Goal: Transaction & Acquisition: Purchase product/service

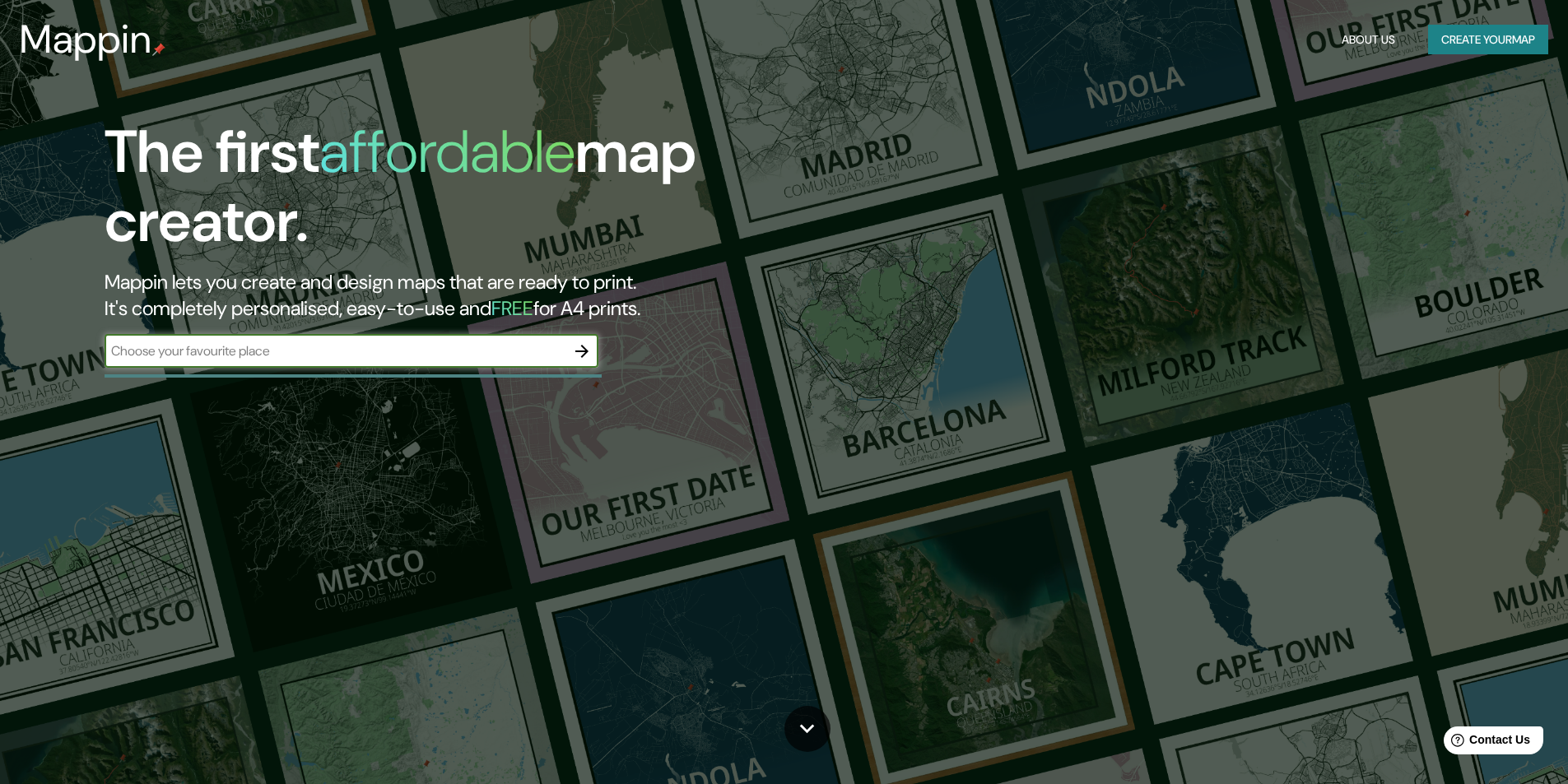
click at [379, 343] on input "text" at bounding box center [335, 351] width 461 height 19
type input "recoleta"
click at [583, 358] on icon "button" at bounding box center [582, 351] width 19 height 19
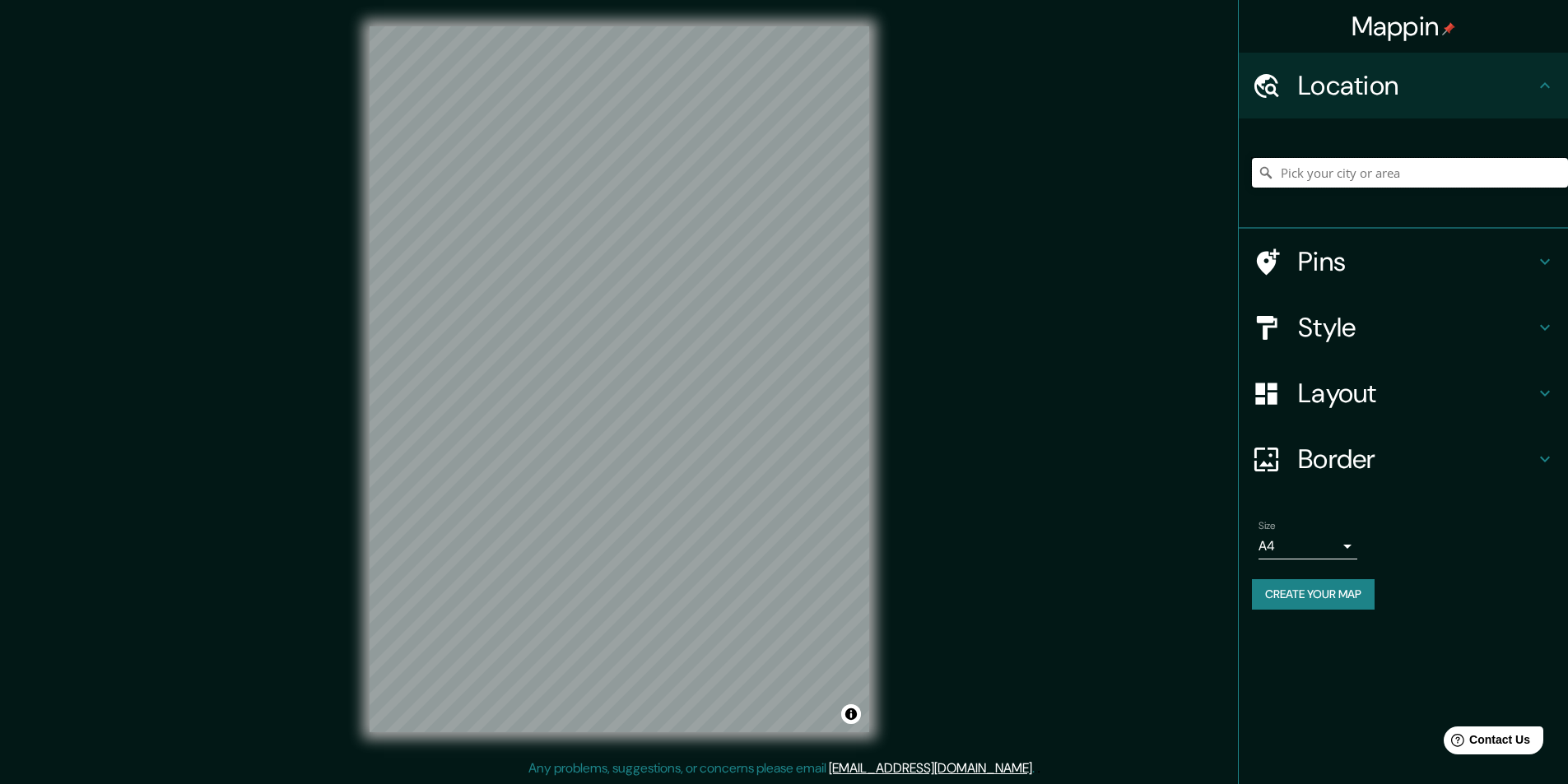
click at [1418, 172] on input "Pick your city or area" at bounding box center [1410, 172] width 316 height 30
click at [1411, 176] on input "Pick your city or area" at bounding box center [1410, 172] width 316 height 30
click at [1289, 167] on input "Pick your city or area" at bounding box center [1410, 172] width 316 height 30
paste input "[GEOGRAPHIC_DATA]"
type input "[GEOGRAPHIC_DATA], [GEOGRAPHIC_DATA], [GEOGRAPHIC_DATA][PERSON_NAME], [GEOGRAPH…"
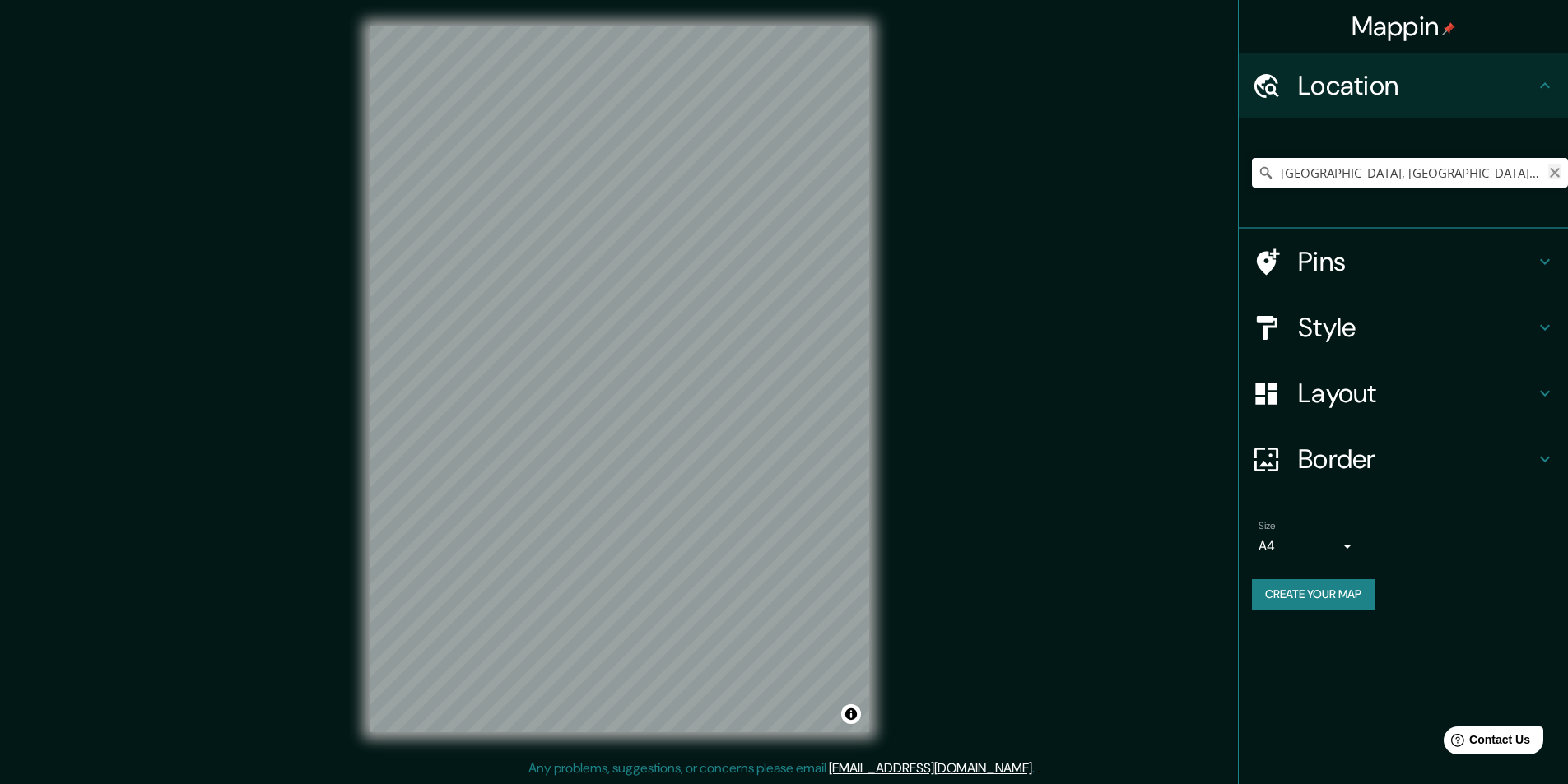
click at [1560, 176] on icon "Clear" at bounding box center [1555, 173] width 14 height 14
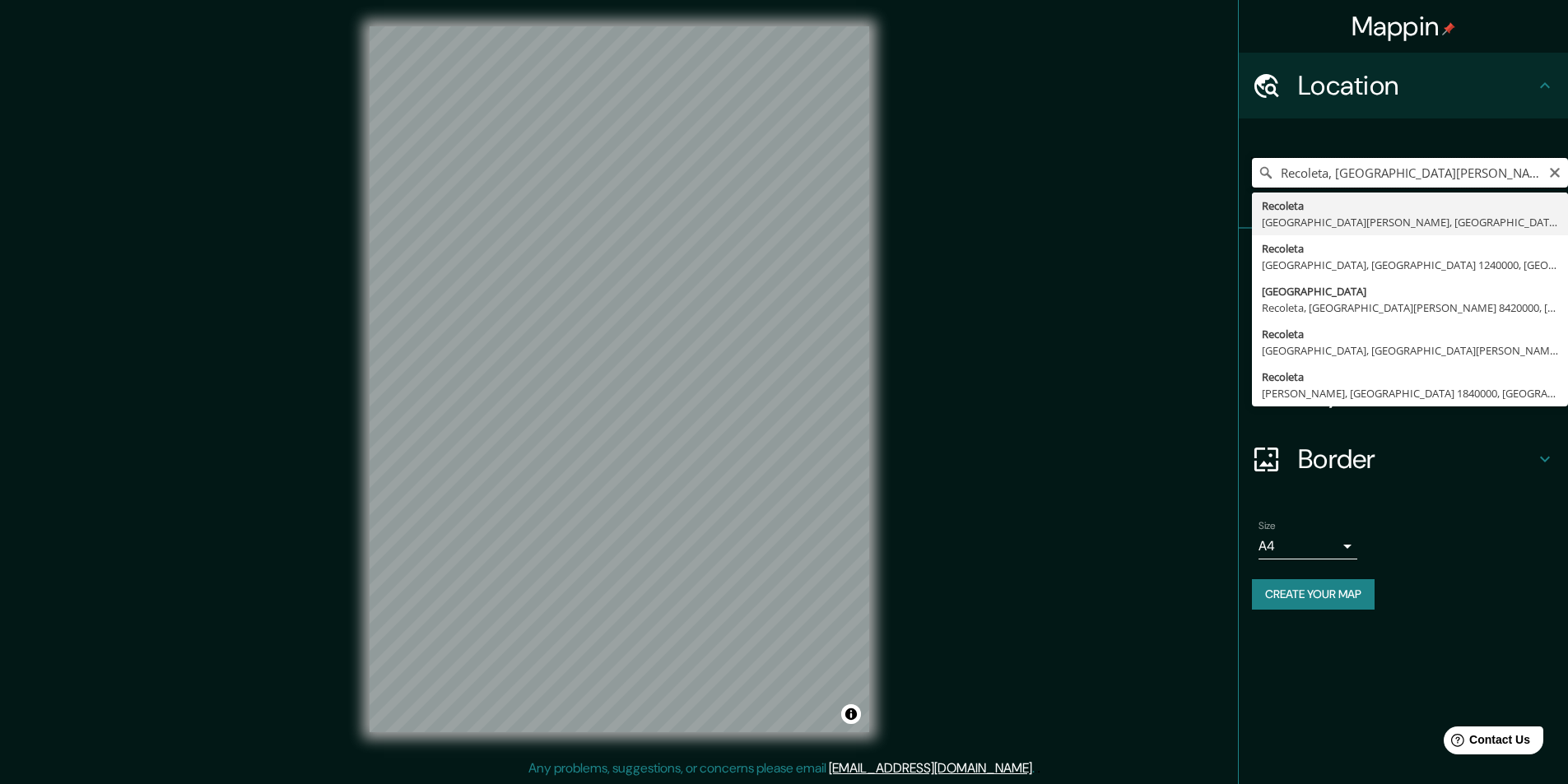
type input "Recoleta, [GEOGRAPHIC_DATA][PERSON_NAME], [GEOGRAPHIC_DATA]"
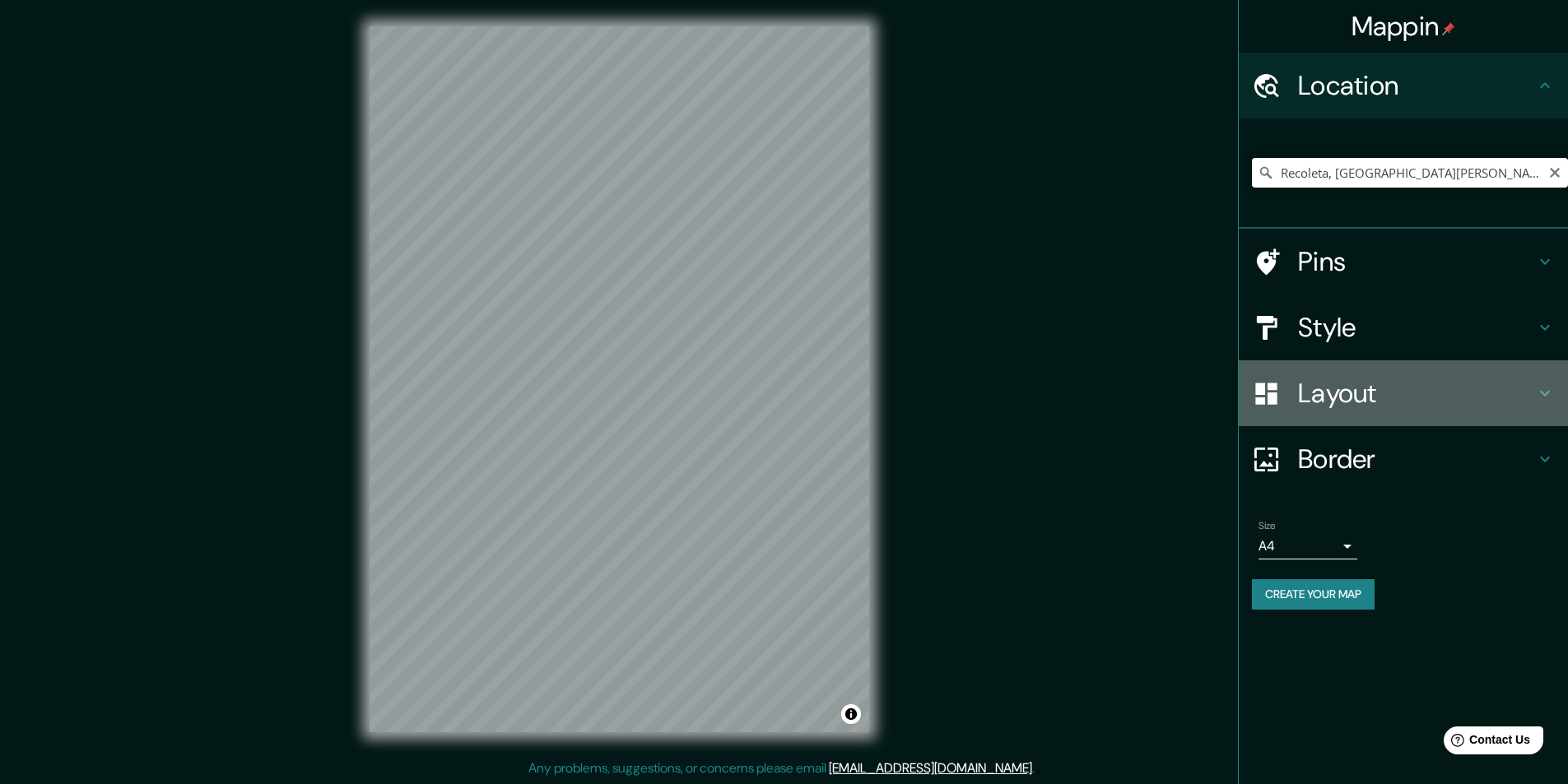
click at [1374, 390] on h4 "Layout" at bounding box center [1416, 392] width 237 height 33
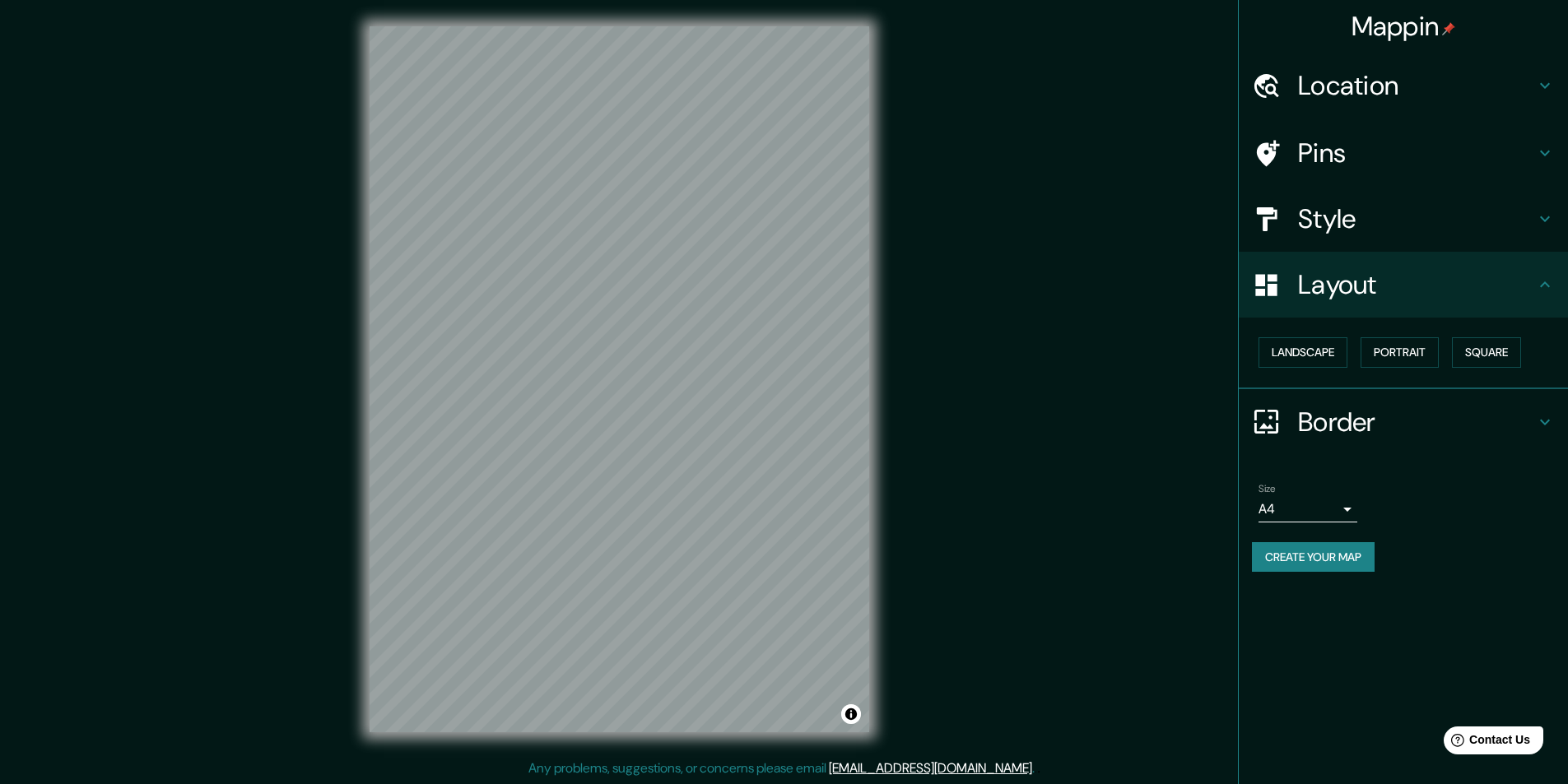
click at [1369, 192] on div "Style" at bounding box center [1403, 219] width 329 height 66
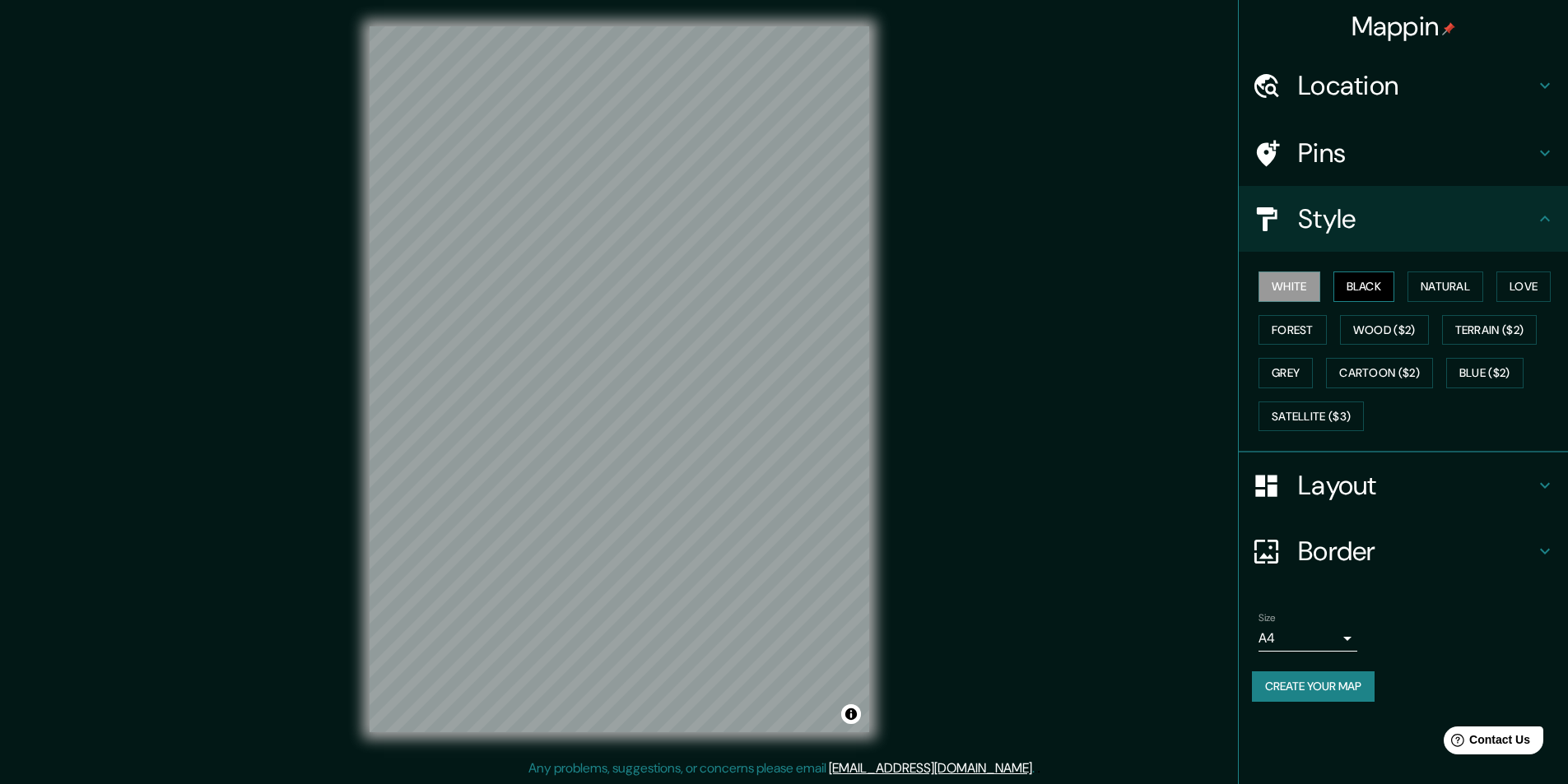
click at [1362, 289] on button "Black" at bounding box center [1364, 287] width 62 height 30
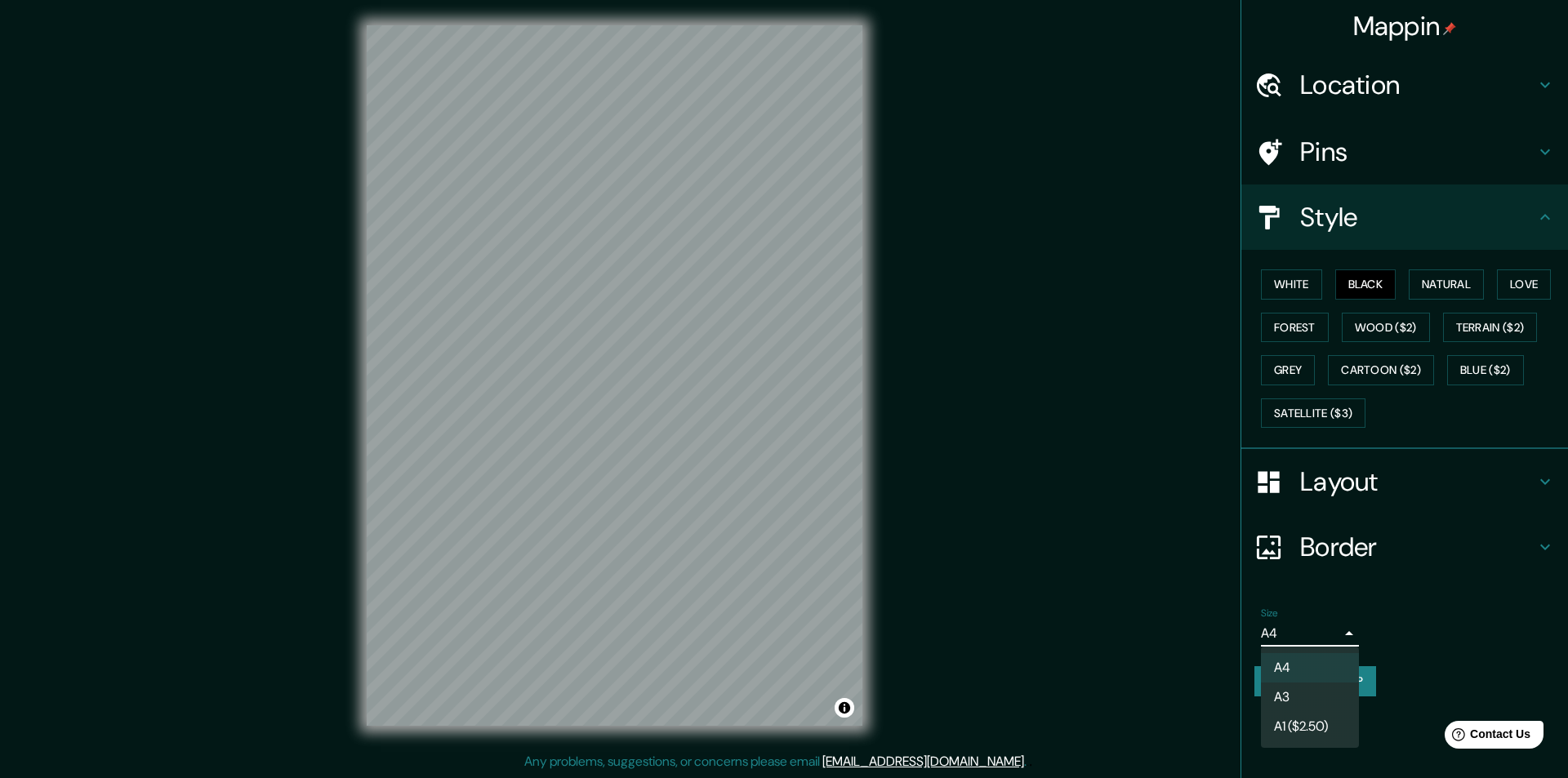
click at [1296, 632] on body "Mappin Location Recoleta, [GEOGRAPHIC_DATA][PERSON_NAME], [GEOGRAPHIC_DATA] Pin…" at bounding box center [784, 388] width 1568 height 778
click at [1313, 688] on li "A3" at bounding box center [1309, 697] width 98 height 29
type input "a4"
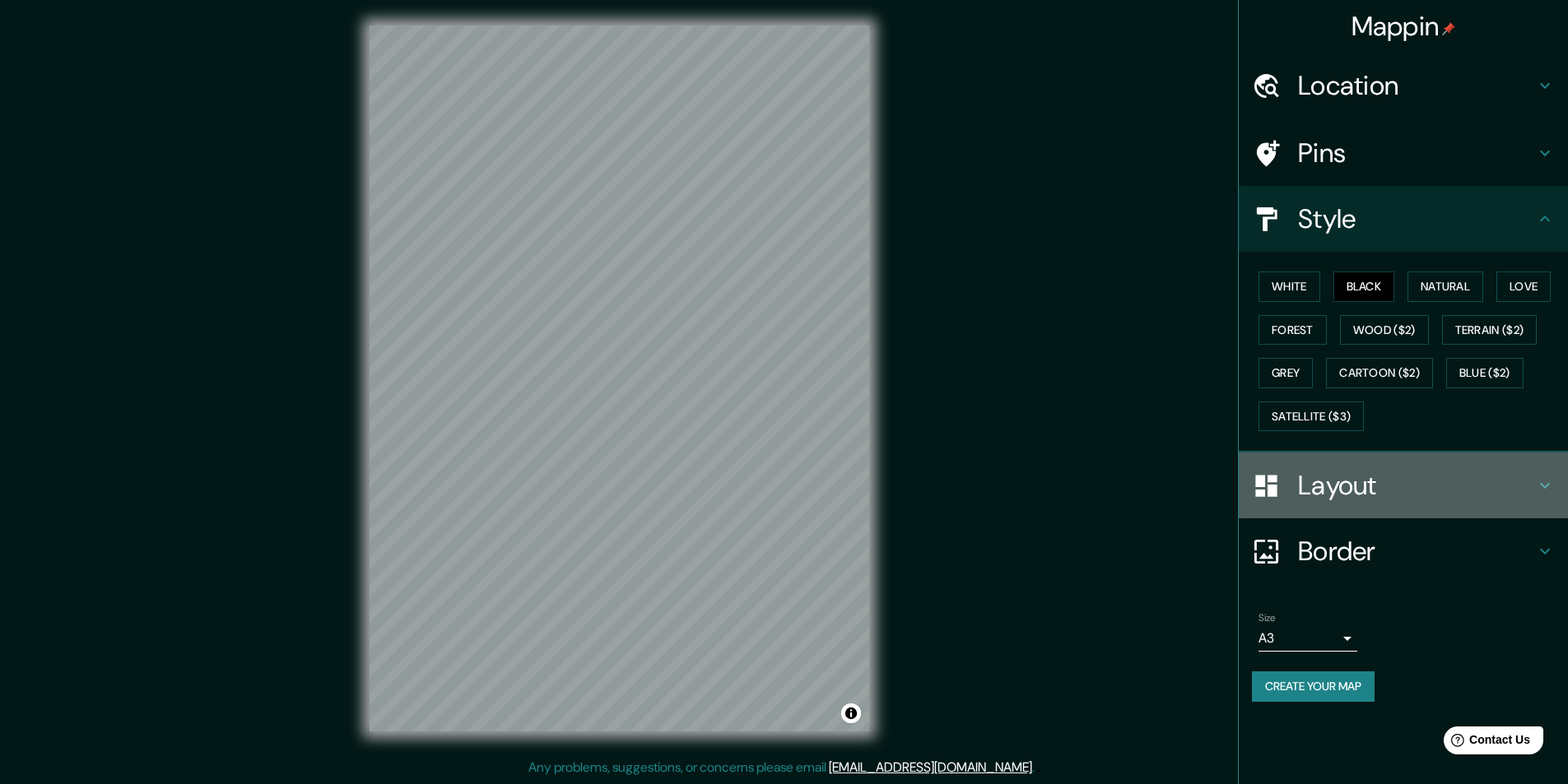
click at [1351, 496] on h4 "Layout" at bounding box center [1416, 485] width 237 height 33
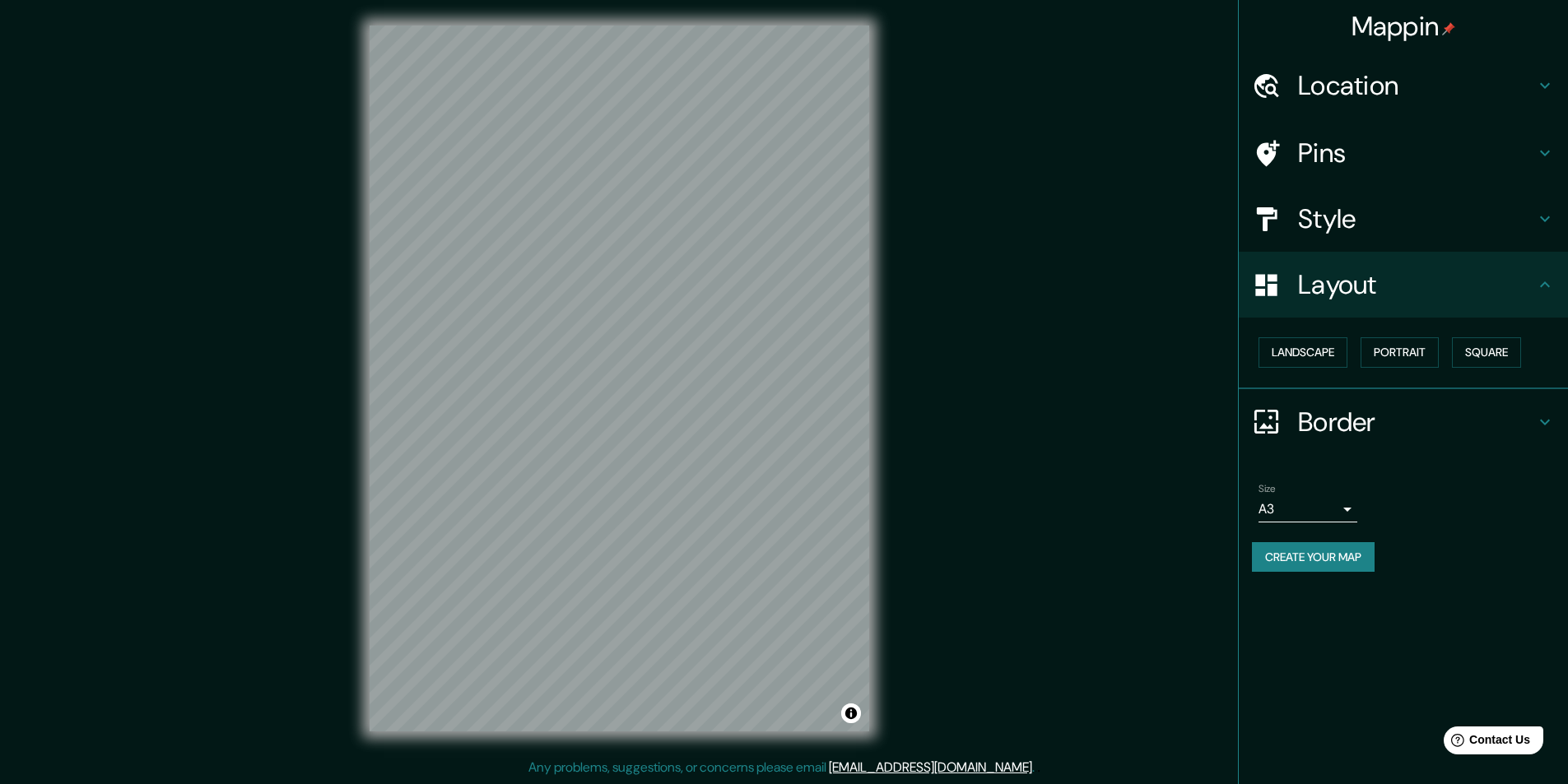
click at [1357, 446] on div "Border" at bounding box center [1403, 422] width 329 height 66
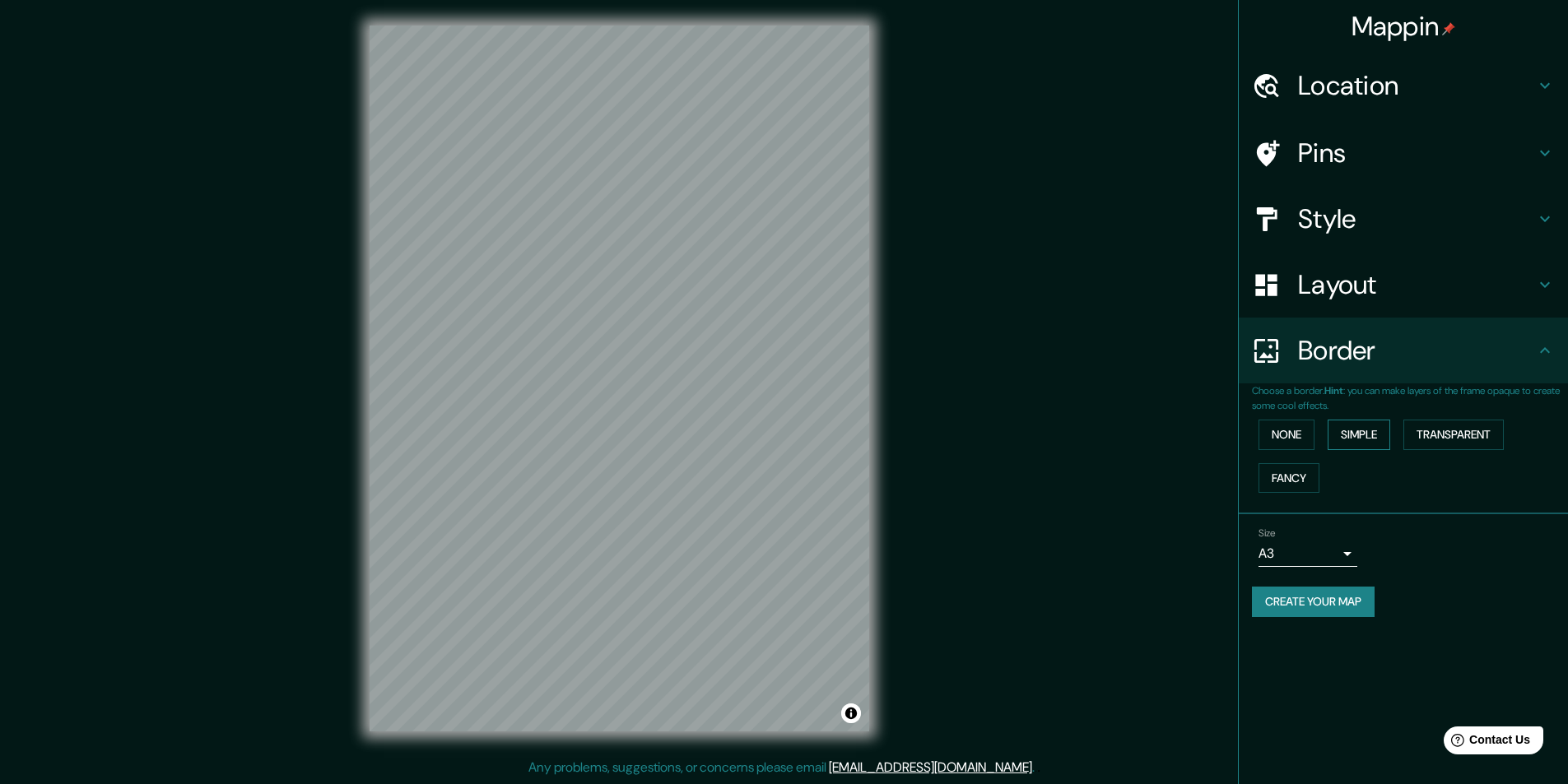
click at [1352, 437] on button "Simple" at bounding box center [1359, 435] width 62 height 30
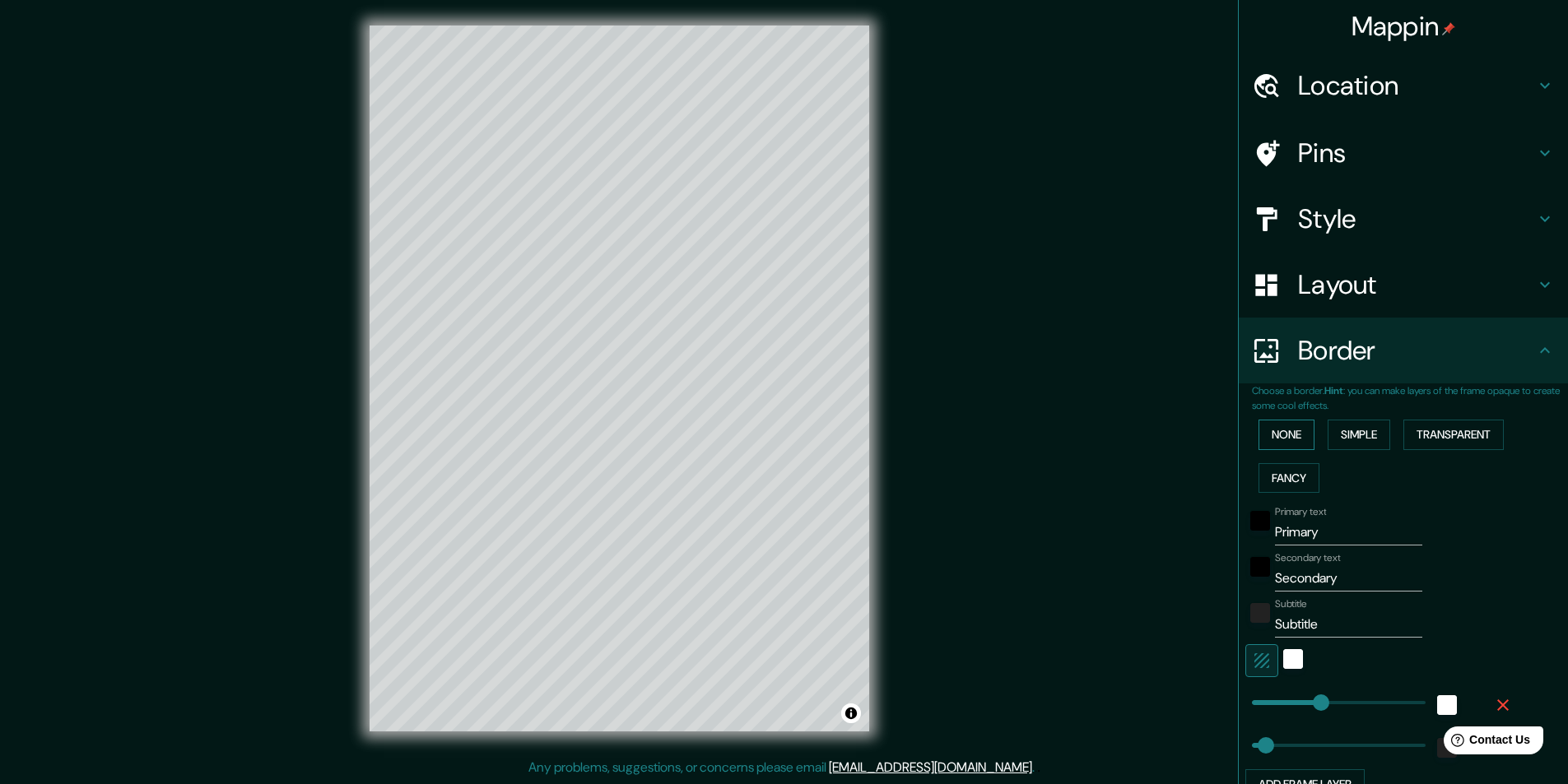
click at [1298, 439] on button "None" at bounding box center [1287, 435] width 56 height 30
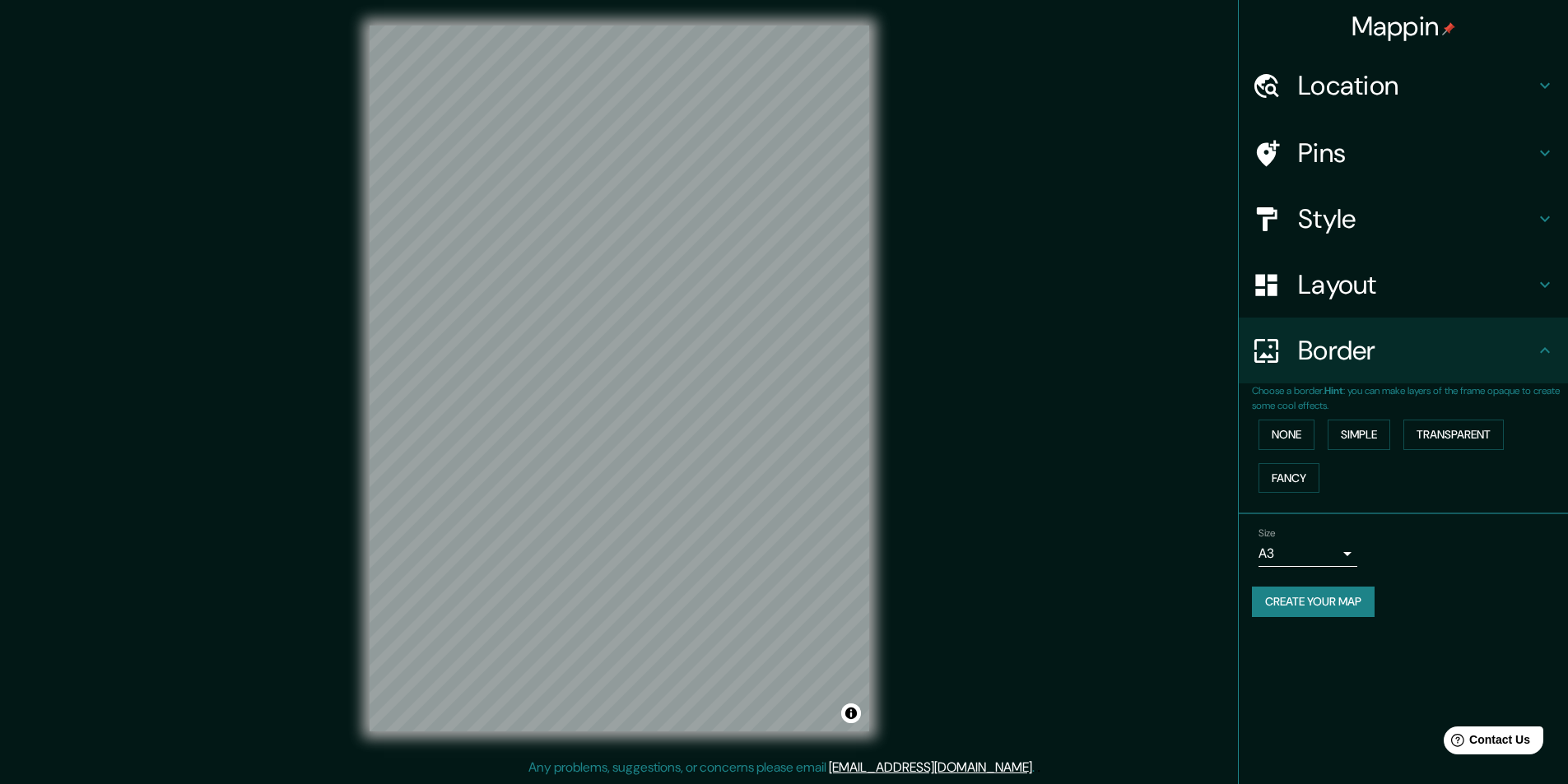
scroll to position [0, 0]
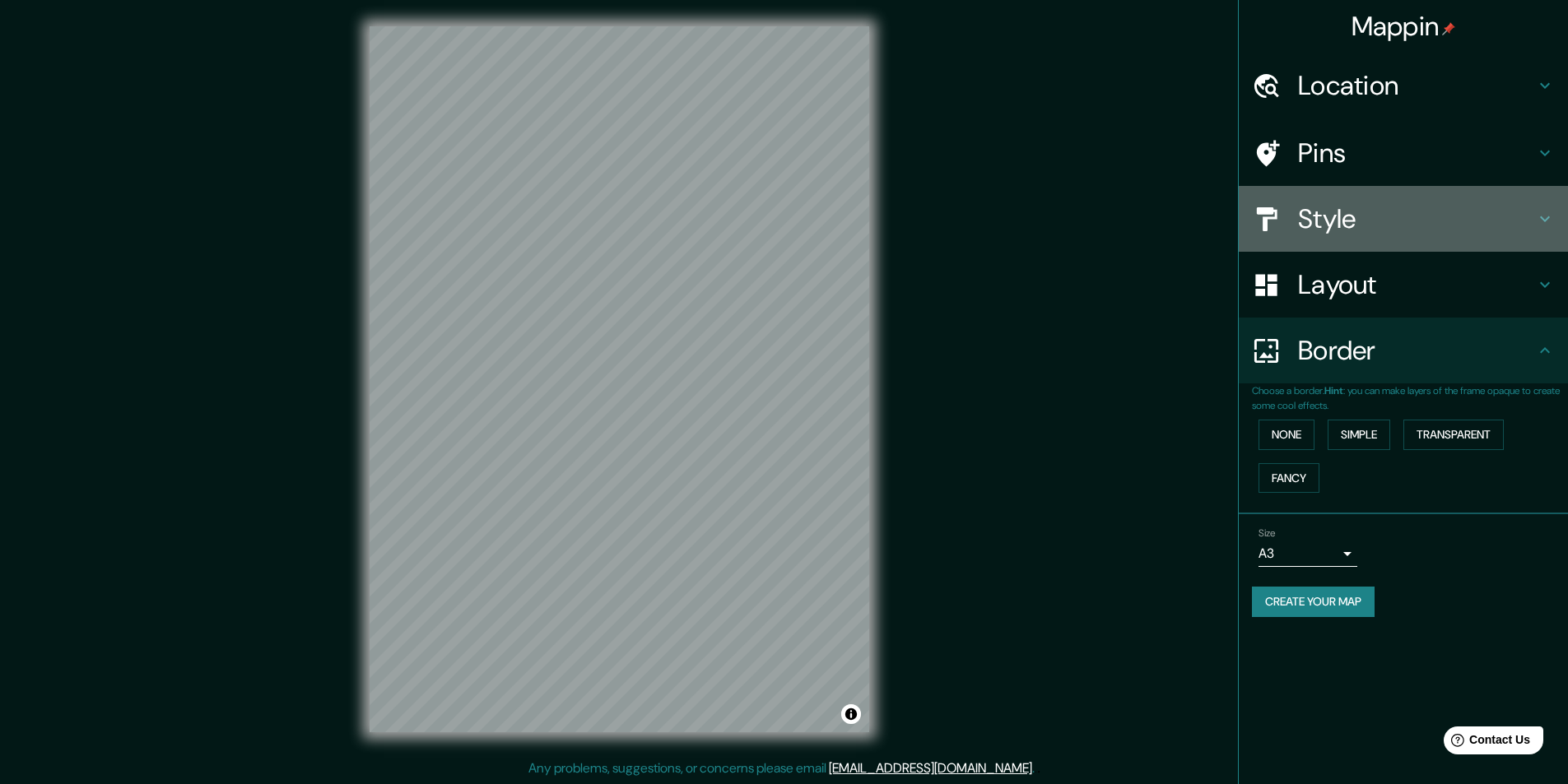
click at [1355, 226] on h4 "Style" at bounding box center [1416, 219] width 237 height 33
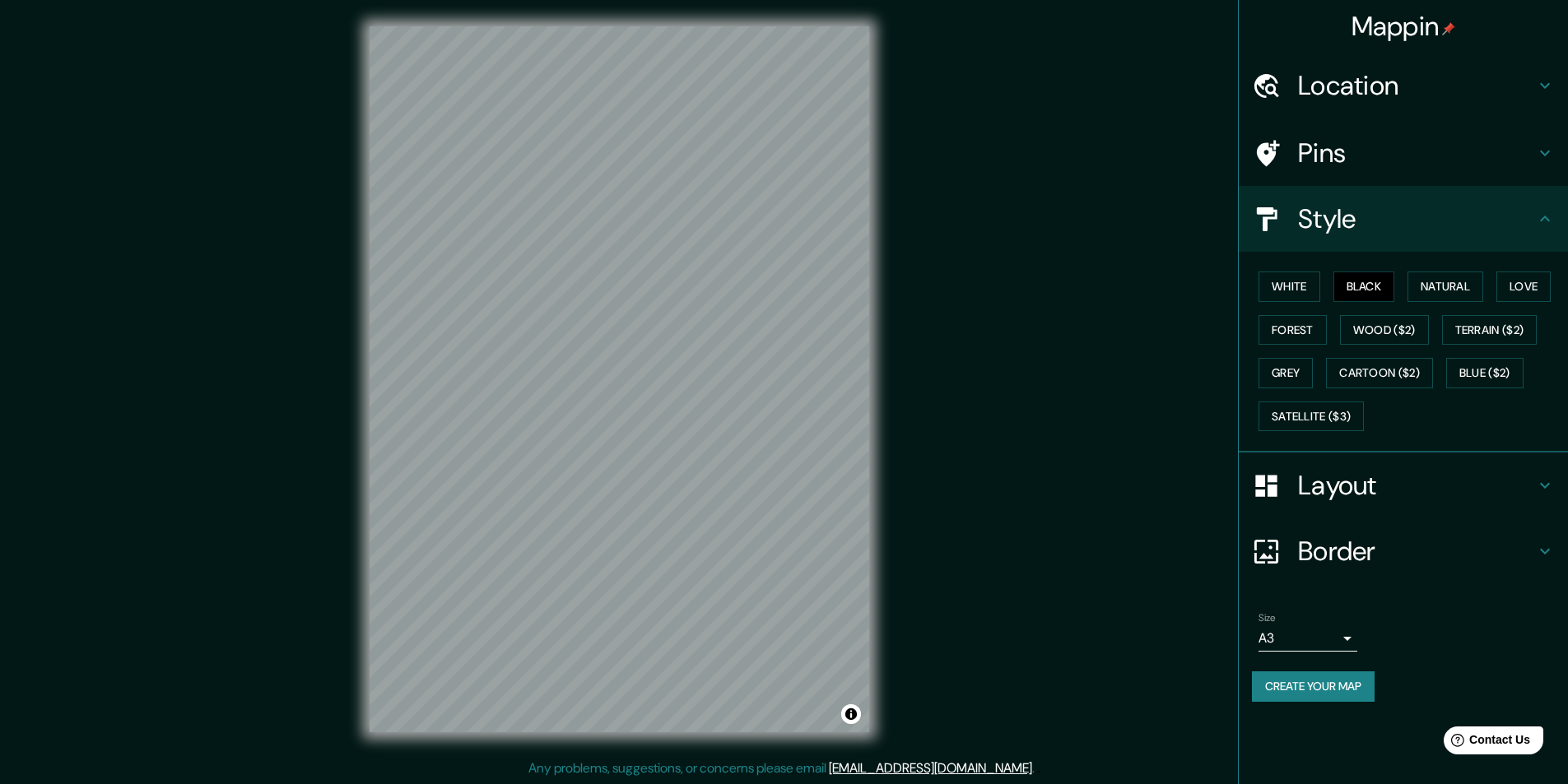
click at [1361, 506] on div "Layout" at bounding box center [1403, 485] width 329 height 66
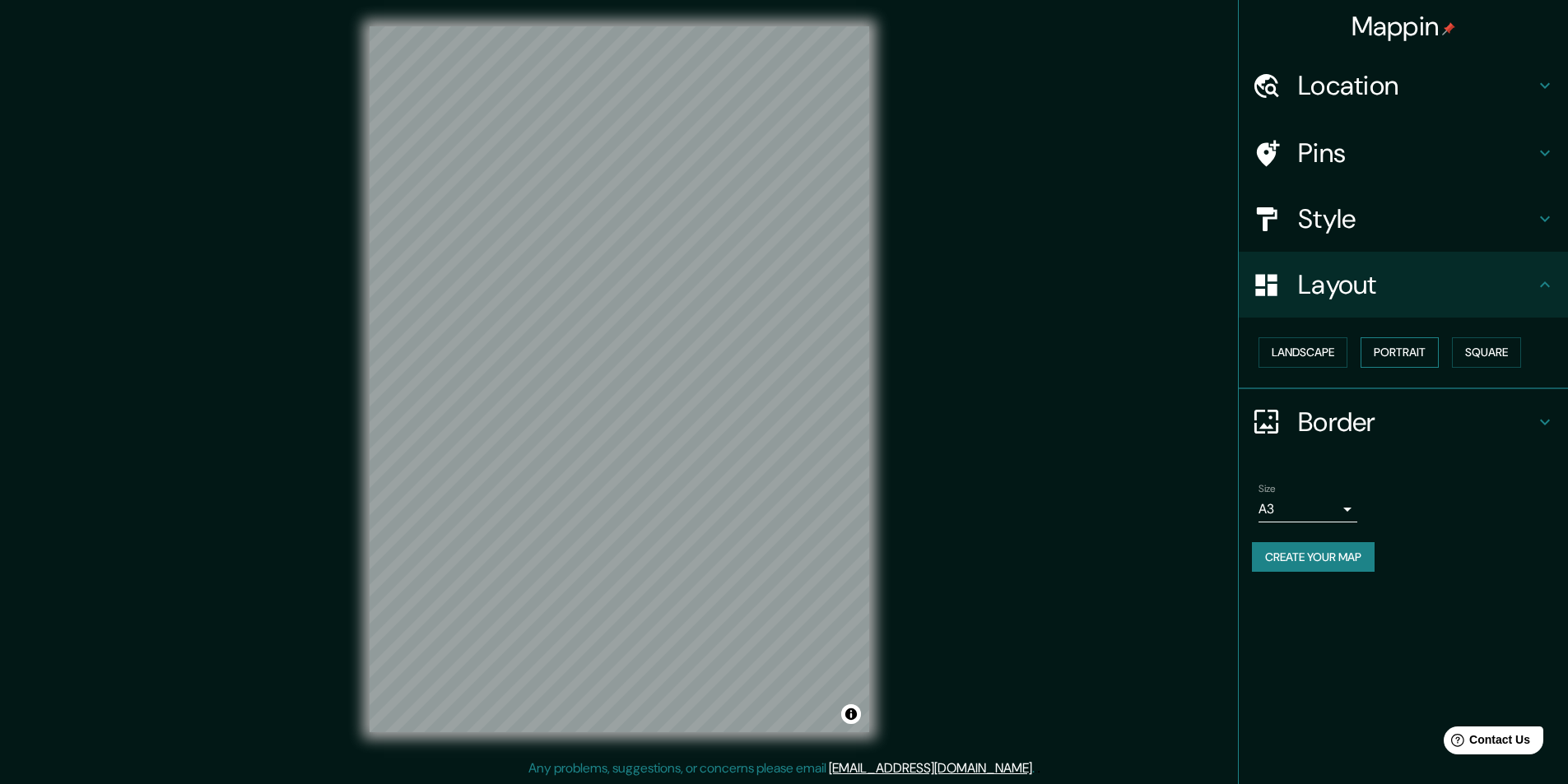
click at [1400, 355] on button "Portrait" at bounding box center [1399, 353] width 79 height 30
click at [1497, 354] on button "Square" at bounding box center [1487, 353] width 69 height 30
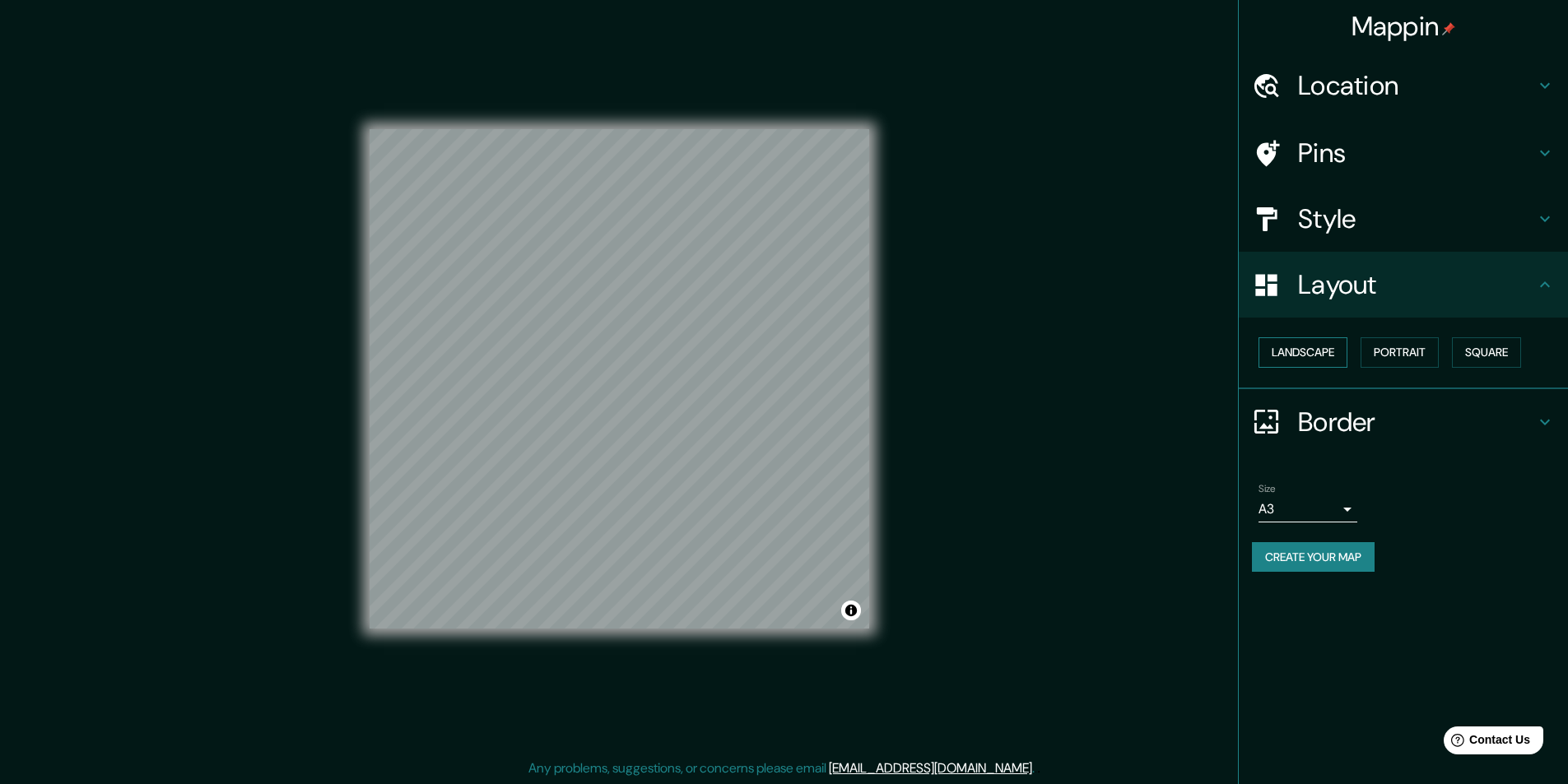
click at [1310, 353] on button "Landscape" at bounding box center [1303, 353] width 89 height 30
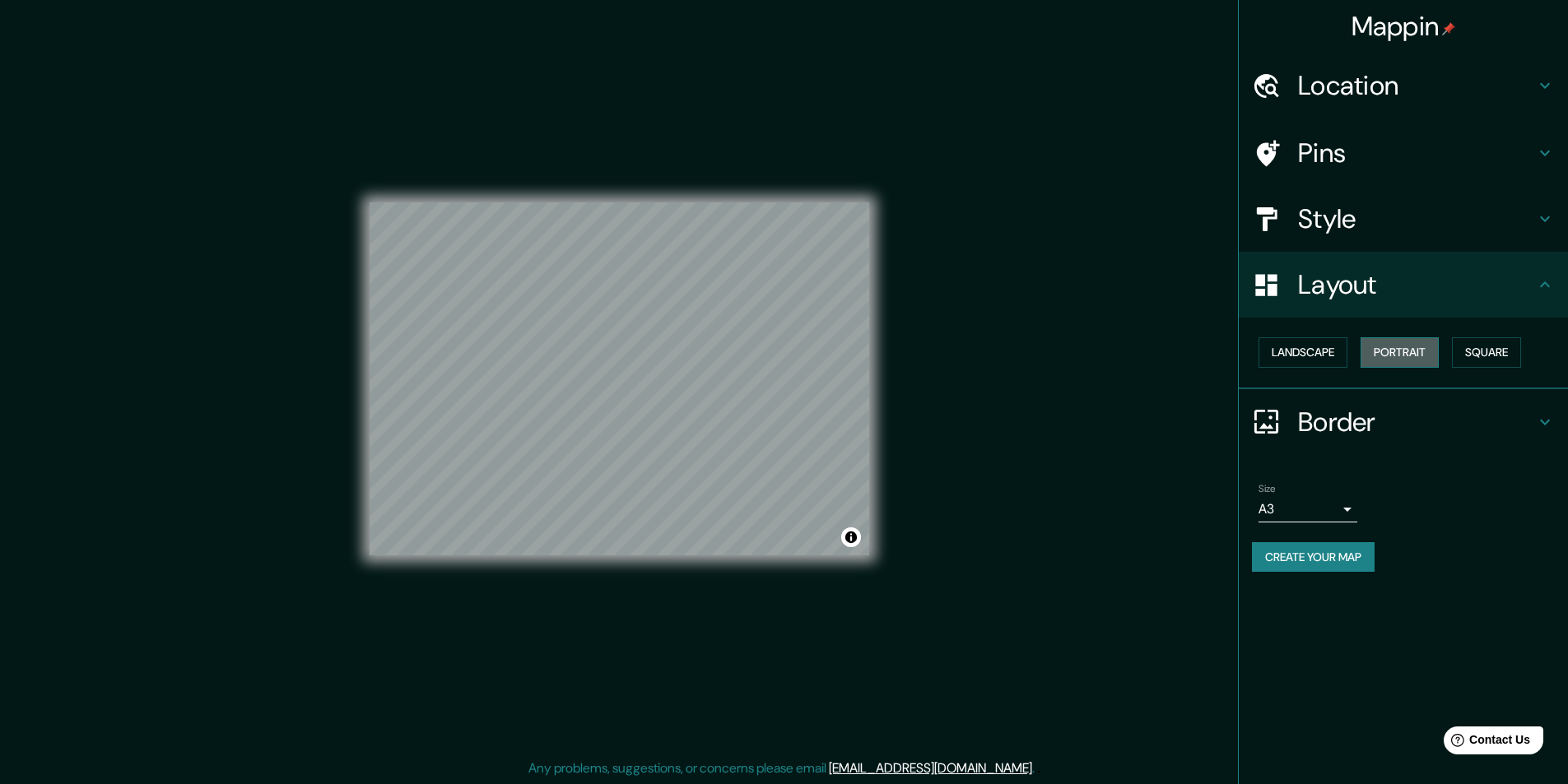
click at [1377, 344] on button "Portrait" at bounding box center [1399, 353] width 79 height 30
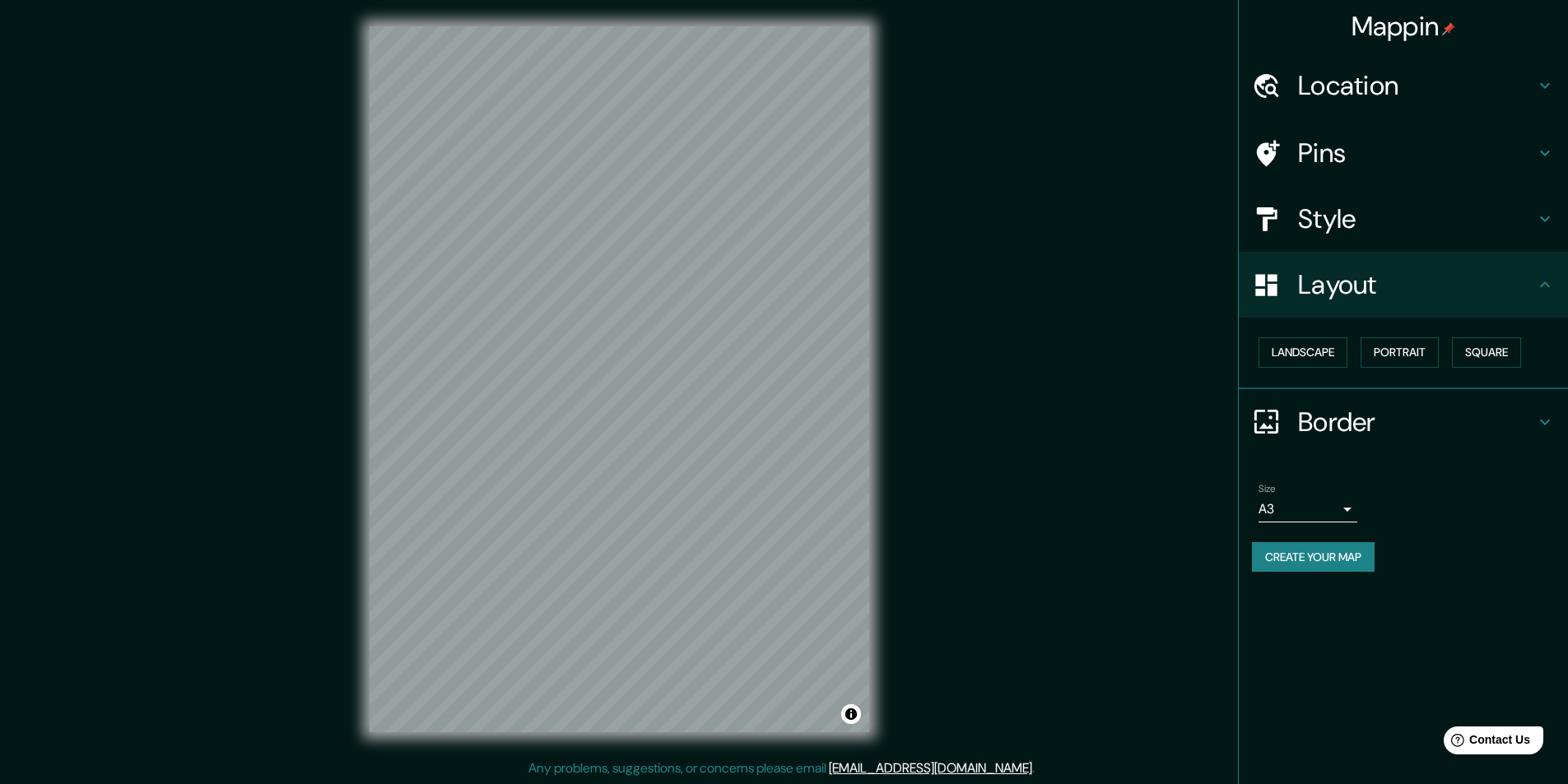
click at [1074, 440] on div "Mappin Location [GEOGRAPHIC_DATA], [GEOGRAPHIC_DATA][PERSON_NAME], [GEOGRAPHIC_…" at bounding box center [784, 392] width 1568 height 785
click at [317, 408] on div "Mappin Location [GEOGRAPHIC_DATA], [GEOGRAPHIC_DATA][PERSON_NAME], [GEOGRAPHIC_…" at bounding box center [784, 392] width 1568 height 785
click at [919, 453] on div "Mappin Location [GEOGRAPHIC_DATA], [GEOGRAPHIC_DATA][PERSON_NAME], [GEOGRAPHIC_…" at bounding box center [784, 392] width 1568 height 785
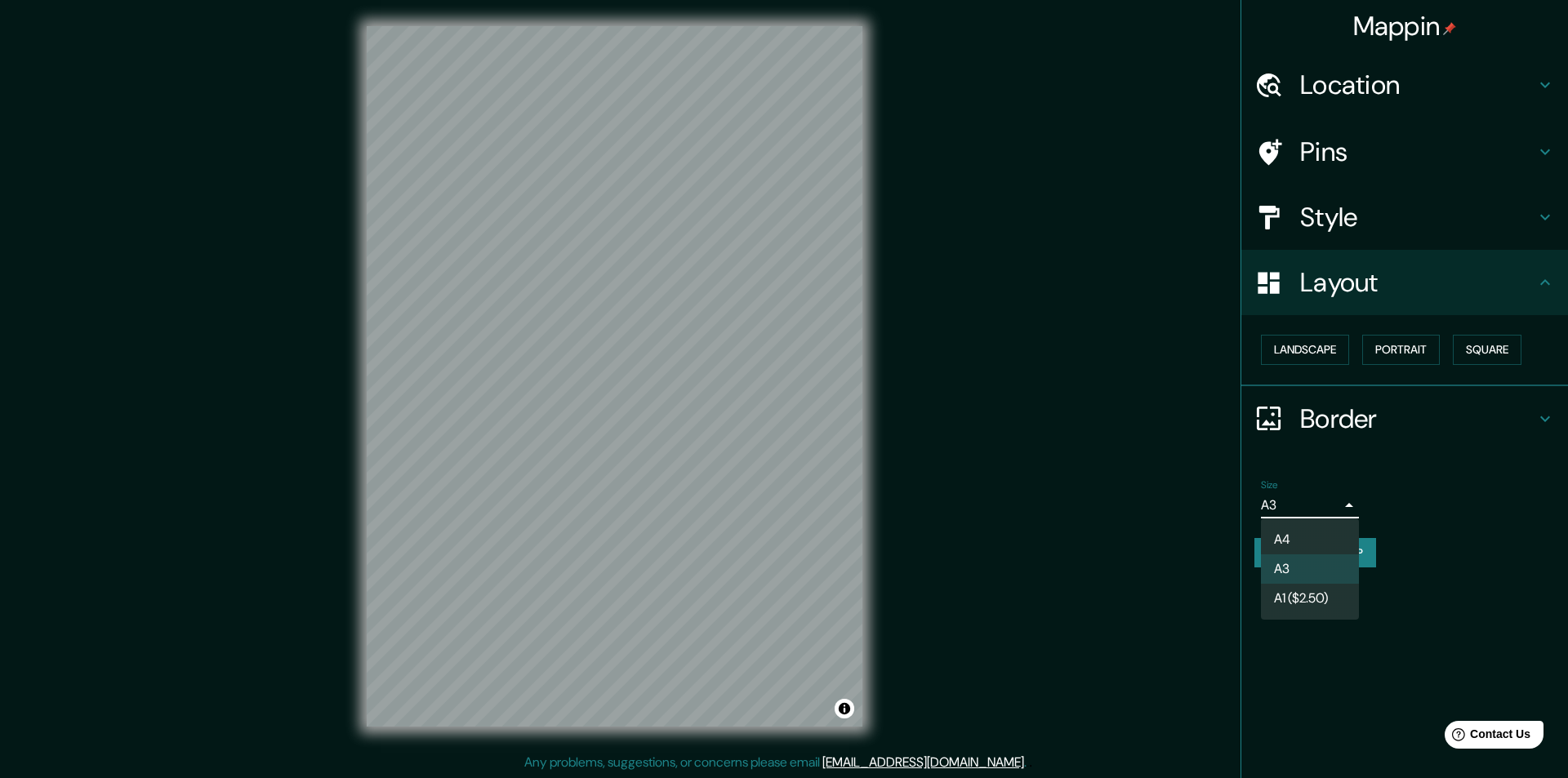
click at [1309, 497] on body "Mappin Location [GEOGRAPHIC_DATA], [GEOGRAPHIC_DATA][PERSON_NAME], [GEOGRAPHIC_…" at bounding box center [784, 389] width 1568 height 778
click at [1309, 497] on div at bounding box center [784, 389] width 1568 height 778
